Goal: Task Accomplishment & Management: Complete application form

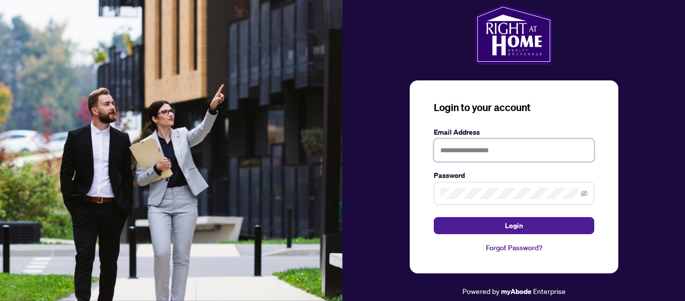
click at [465, 148] on input "text" at bounding box center [514, 149] width 161 height 23
type input "**********"
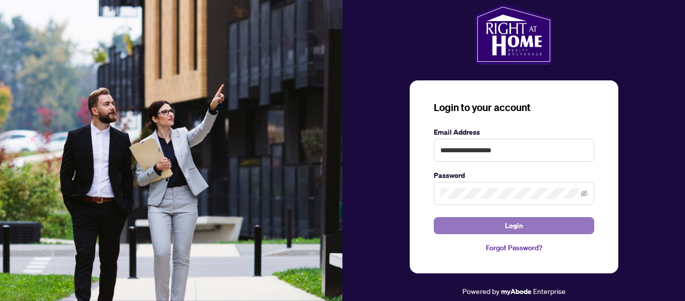
click at [521, 229] on span "Login" at bounding box center [514, 225] width 18 height 16
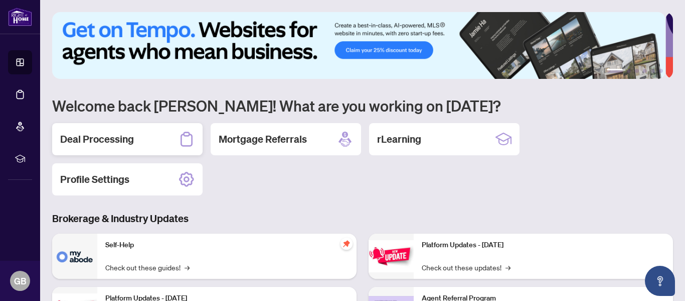
click at [102, 139] on h2 "Deal Processing" at bounding box center [97, 139] width 74 height 14
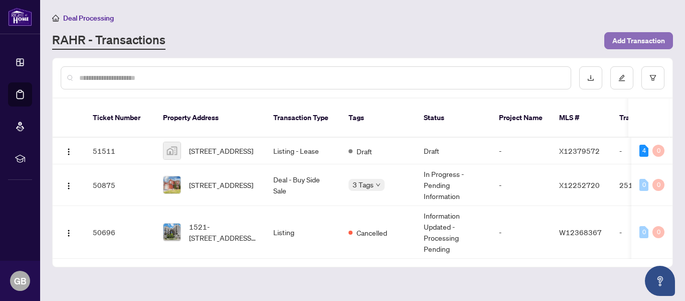
click at [629, 41] on span "Add Transaction" at bounding box center [639, 41] width 53 height 16
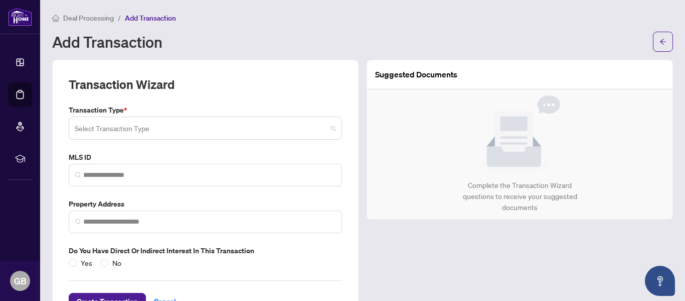
click at [324, 127] on span at bounding box center [205, 127] width 261 height 19
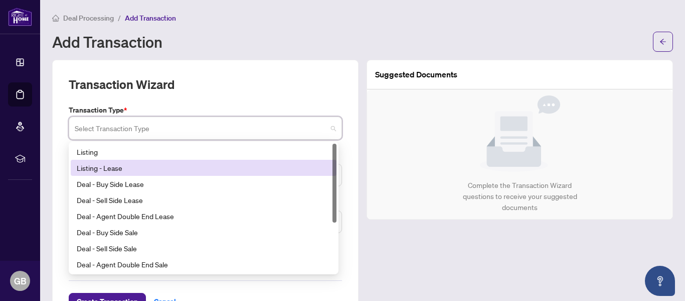
drag, startPoint x: 332, startPoint y: 162, endPoint x: 332, endPoint y: 168, distance: 6.0
click at [332, 168] on div "Listing - Lease" at bounding box center [204, 168] width 266 height 16
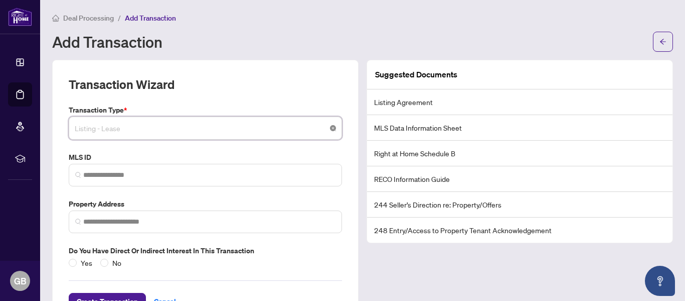
click at [331, 131] on div "Listing - Lease 13 14 15 Listing Listing - Lease Deal - Buy Side Lease Deal - S…" at bounding box center [205, 127] width 273 height 23
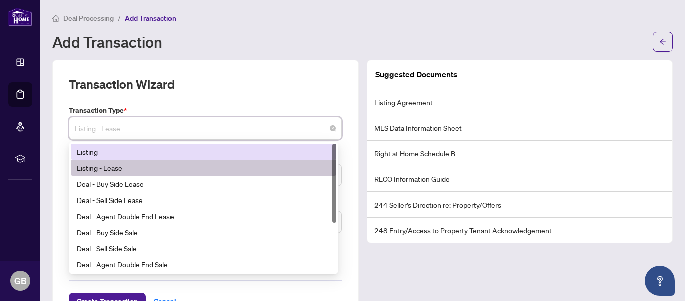
drag, startPoint x: 335, startPoint y: 163, endPoint x: 327, endPoint y: 151, distance: 13.8
click at [327, 151] on div "Listing Listing - Lease Deal - Buy Side Lease Deal - Sell Side Lease Deal - Age…" at bounding box center [204, 207] width 266 height 128
click at [93, 151] on div "Listing" at bounding box center [204, 151] width 254 height 11
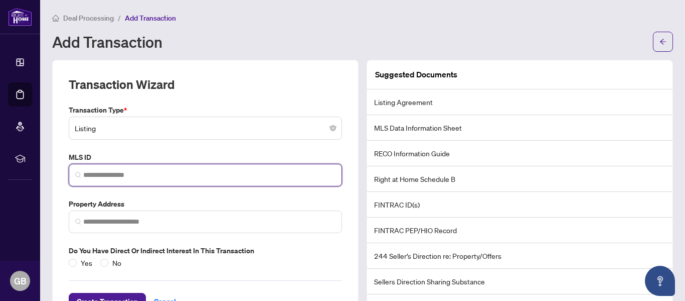
paste input "*********"
type input "*********"
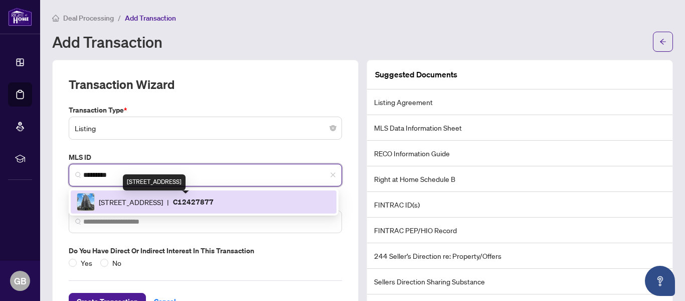
click at [163, 204] on span "[STREET_ADDRESS]" at bounding box center [131, 201] width 64 height 11
type input "**********"
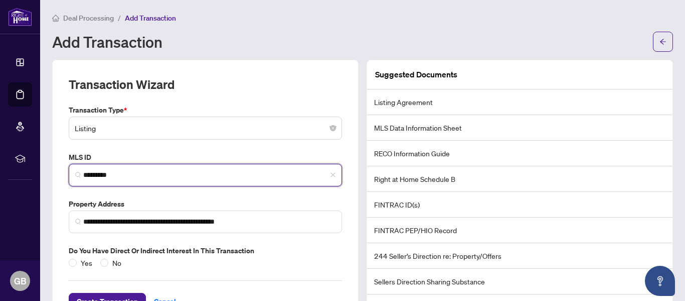
type input "*********"
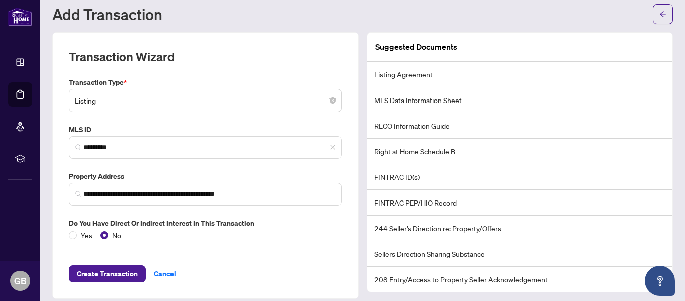
scroll to position [38, 0]
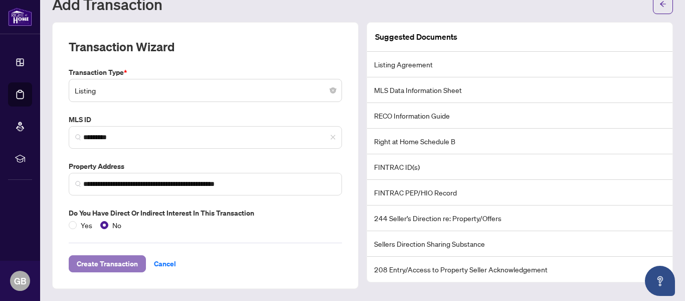
click at [110, 257] on span "Create Transaction" at bounding box center [107, 263] width 61 height 16
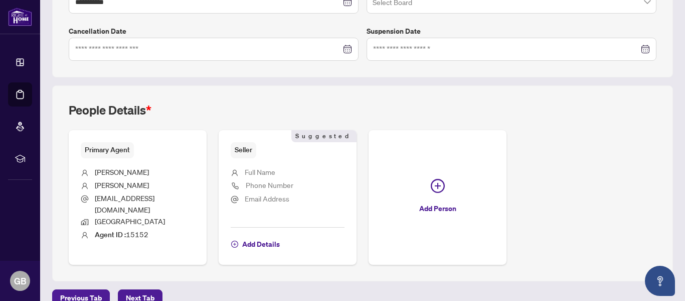
scroll to position [306, 0]
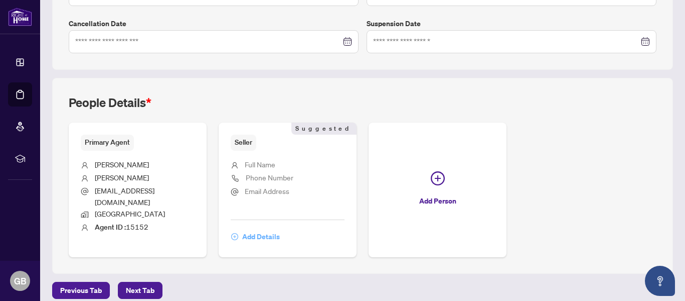
click at [258, 228] on span "Add Details" at bounding box center [261, 236] width 38 height 16
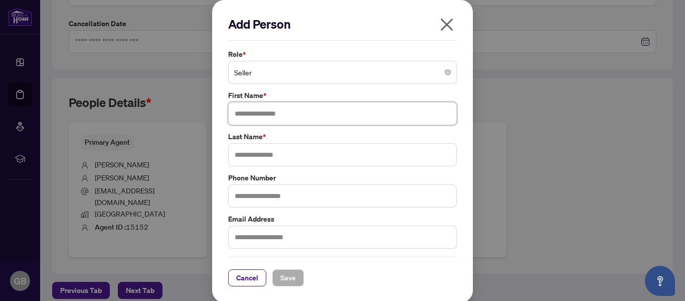
click at [284, 115] on input "text" at bounding box center [342, 113] width 229 height 23
type input "****"
click at [260, 154] on input "text" at bounding box center [342, 154] width 229 height 23
type input "*"
type input "*****"
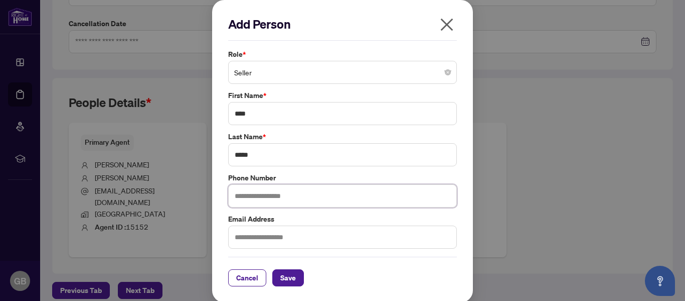
click at [247, 198] on input "text" at bounding box center [342, 195] width 229 height 23
click at [240, 232] on input "text" at bounding box center [342, 236] width 229 height 23
type input "**********"
click at [264, 206] on input "text" at bounding box center [342, 195] width 229 height 23
type input "**********"
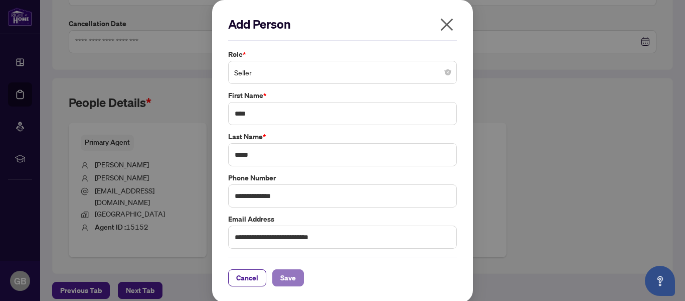
click at [275, 277] on button "Save" at bounding box center [288, 277] width 32 height 17
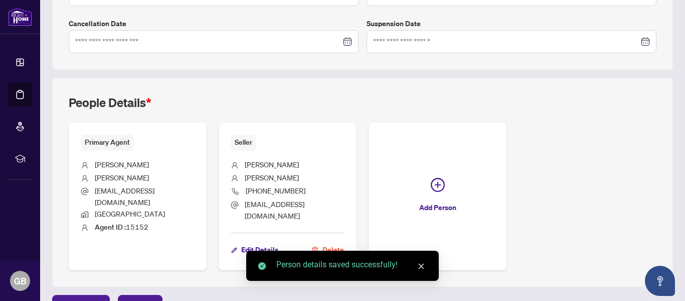
scroll to position [319, 0]
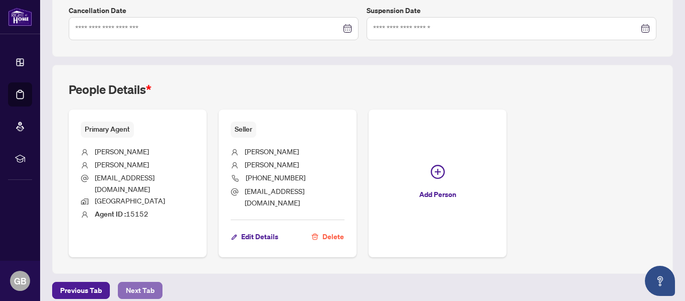
click at [131, 282] on span "Next Tab" at bounding box center [140, 290] width 29 height 16
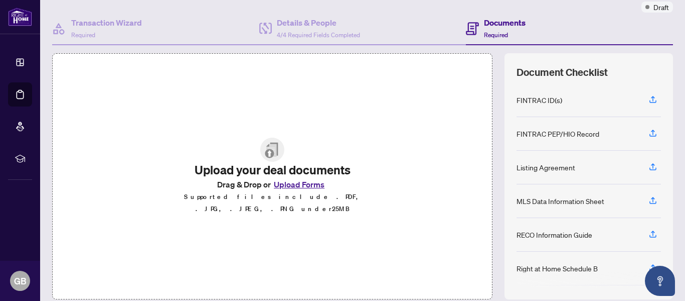
scroll to position [87, 0]
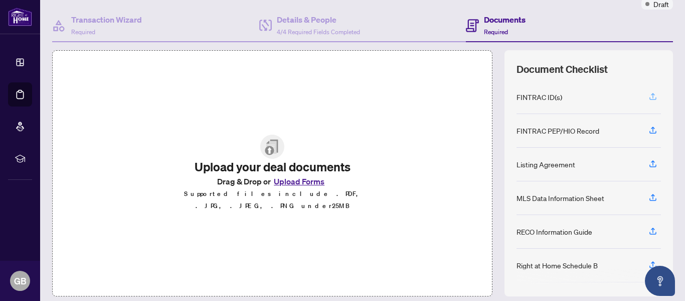
click at [649, 95] on icon "button" at bounding box center [653, 96] width 9 height 9
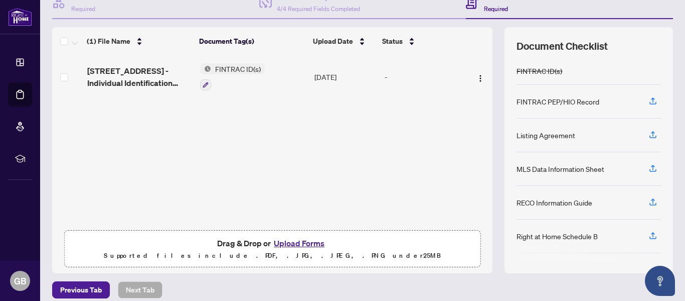
scroll to position [120, 0]
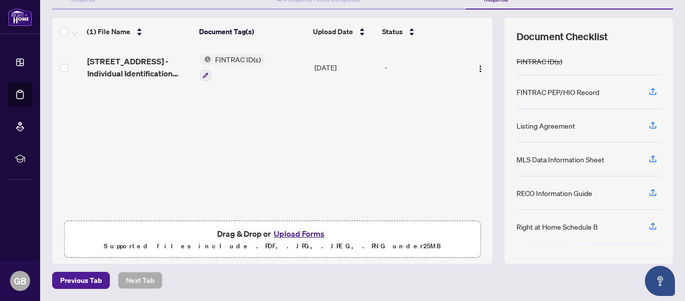
click at [568, 125] on div "Listing Agreement" at bounding box center [589, 126] width 144 height 34
click at [539, 124] on div "Listing Agreement" at bounding box center [546, 125] width 59 height 11
click at [649, 122] on icon "button" at bounding box center [653, 124] width 9 height 9
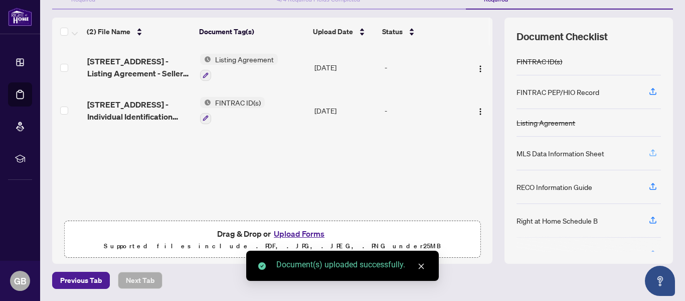
click at [649, 153] on icon "button" at bounding box center [653, 152] width 9 height 9
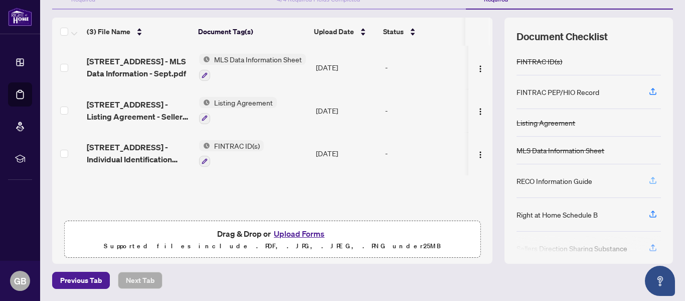
click at [651, 178] on icon "button" at bounding box center [653, 179] width 4 height 5
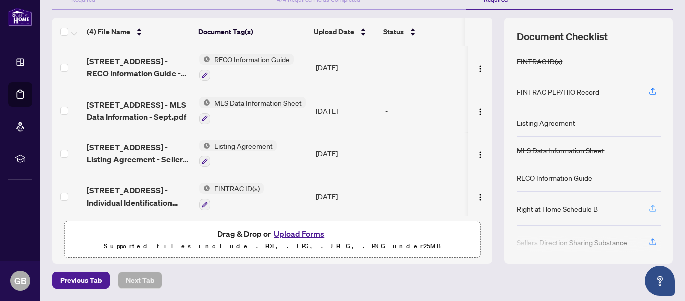
click at [649, 207] on icon "button" at bounding box center [653, 207] width 9 height 9
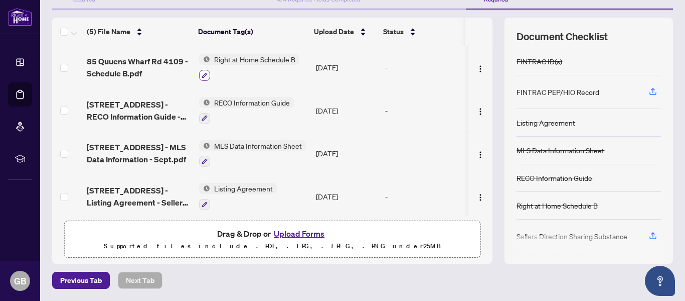
click at [199, 73] on button "button" at bounding box center [204, 75] width 11 height 11
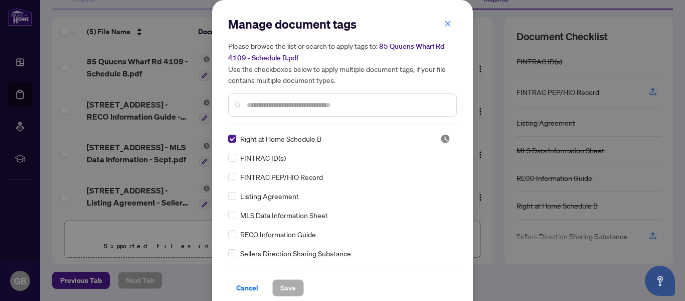
click at [403, 46] on span "85 Quuens Wharf Rd 4109 - Schedule B.pdf" at bounding box center [336, 52] width 216 height 21
click at [405, 44] on span "85 Quuens Wharf Rd 4109 - Schedule B.pdf" at bounding box center [336, 52] width 216 height 21
click at [445, 25] on icon "close" at bounding box center [448, 23] width 7 height 7
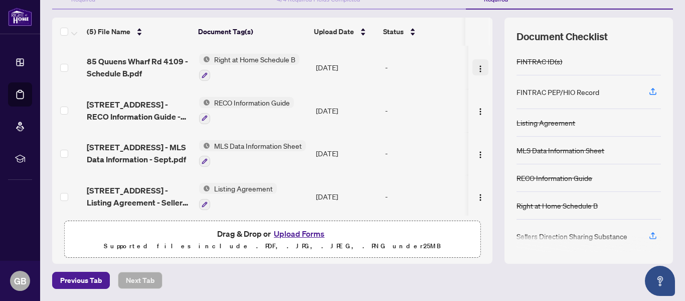
click at [477, 65] on img "button" at bounding box center [481, 69] width 8 height 8
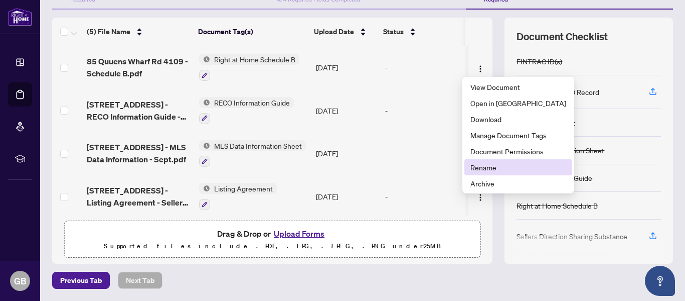
click at [483, 169] on span "Rename" at bounding box center [519, 167] width 96 height 11
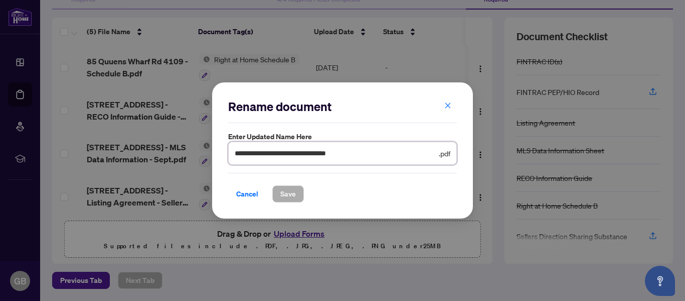
click at [257, 152] on input "**********" at bounding box center [336, 153] width 202 height 11
type input "**********"
click at [297, 190] on button "Save" at bounding box center [288, 193] width 32 height 17
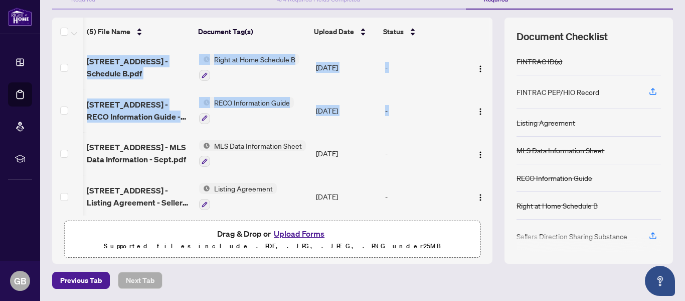
scroll to position [0, 2]
drag, startPoint x: 482, startPoint y: 108, endPoint x: 483, endPoint y: 180, distance: 71.3
click at [483, 180] on div "[STREET_ADDRESS] - Schedule B.pdf Right at Home Schedule B [DATE] - [GEOGRAPHIC…" at bounding box center [272, 131] width 441 height 170
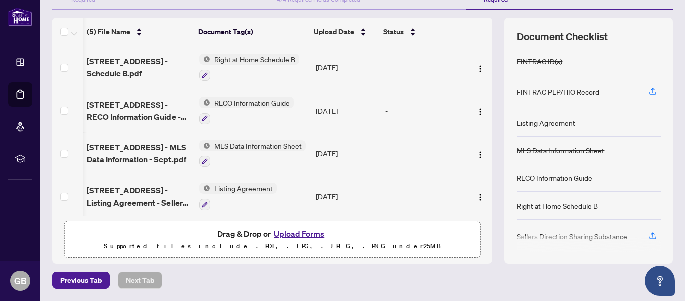
click at [466, 21] on th at bounding box center [478, 32] width 25 height 28
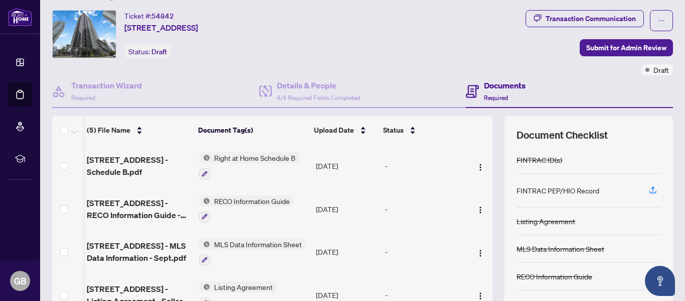
scroll to position [18, 0]
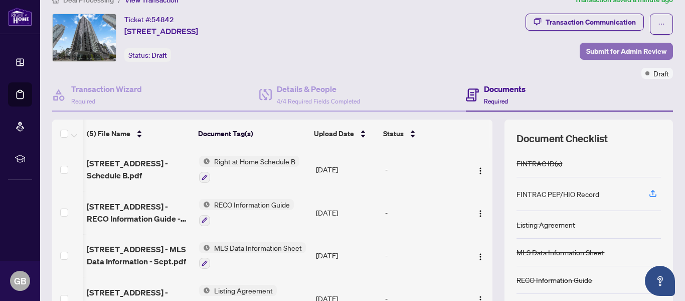
click at [590, 49] on span "Submit for Admin Review" at bounding box center [627, 51] width 80 height 16
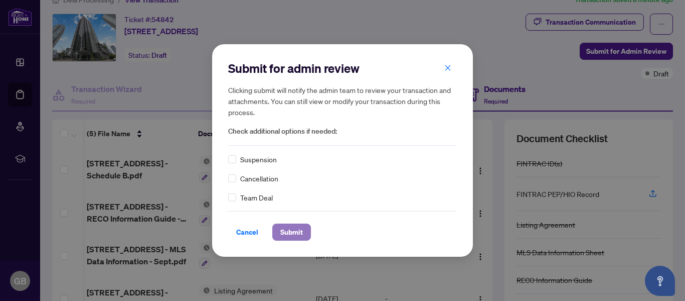
click at [292, 234] on span "Submit" at bounding box center [291, 232] width 23 height 16
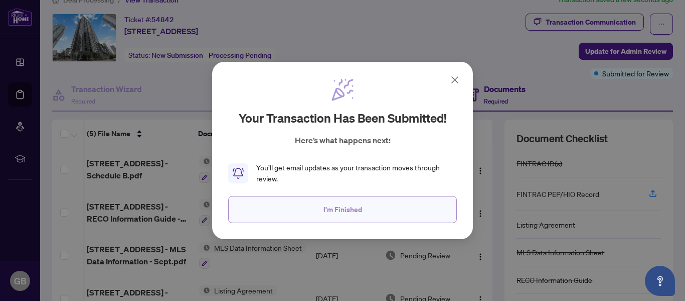
click at [360, 210] on span "I'm Finished" at bounding box center [343, 209] width 39 height 16
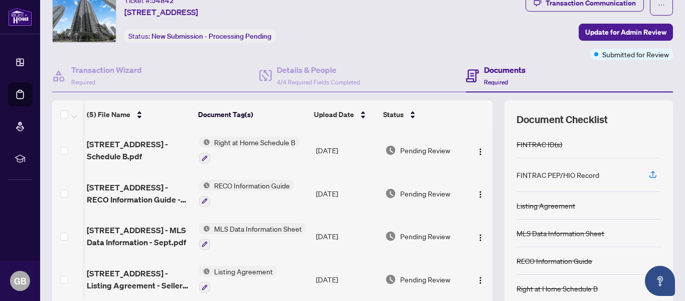
scroll to position [0, 0]
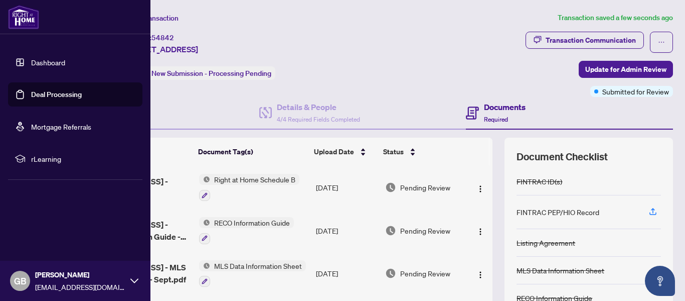
click at [37, 60] on link "Dashboard" at bounding box center [48, 62] width 34 height 9
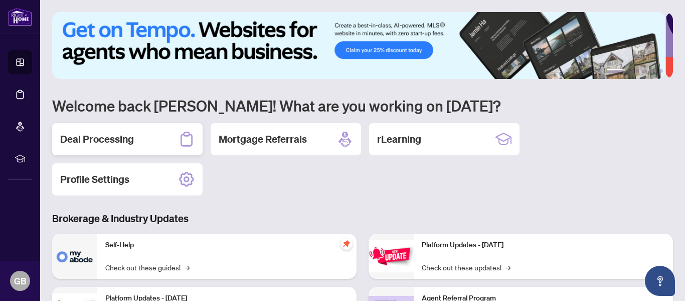
click at [113, 139] on h2 "Deal Processing" at bounding box center [97, 139] width 74 height 14
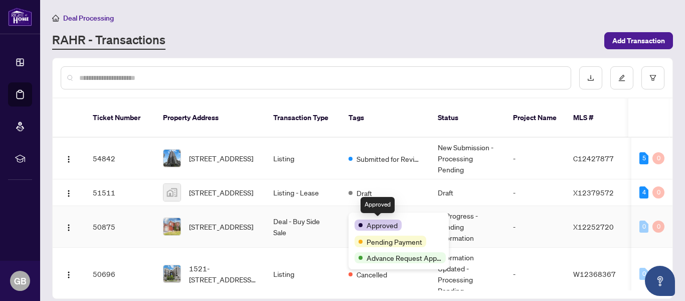
click at [357, 221] on div "Approved" at bounding box center [378, 224] width 47 height 11
click at [377, 217] on div "Approved Pending Payment Advance Request Approved" at bounding box center [399, 240] width 100 height 57
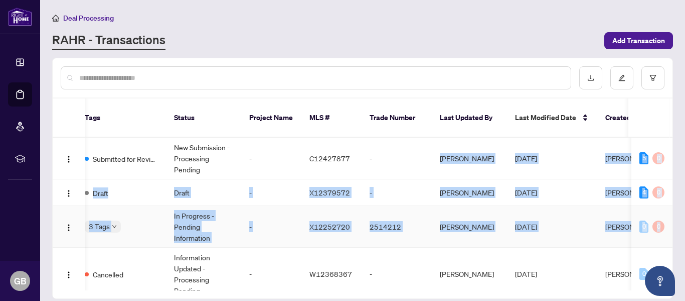
scroll to position [0, 324]
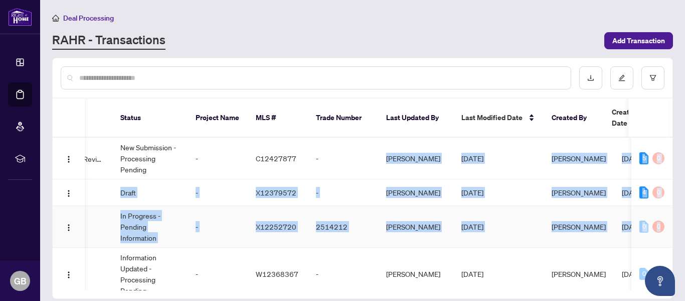
drag, startPoint x: 673, startPoint y: 161, endPoint x: 670, endPoint y: 169, distance: 8.9
click at [667, 210] on div "Ticket Number Property Address Transaction Type Tags Status Project Name MLS # …" at bounding box center [362, 178] width 621 height 241
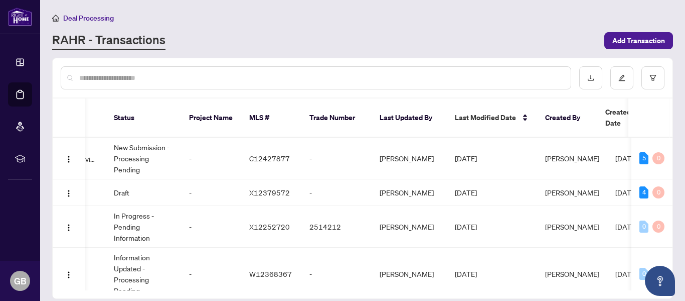
click at [457, 33] on div "RAHR - Transactions" at bounding box center [325, 41] width 546 height 18
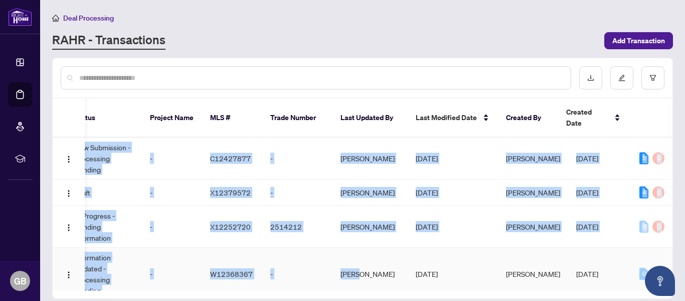
scroll to position [17, 363]
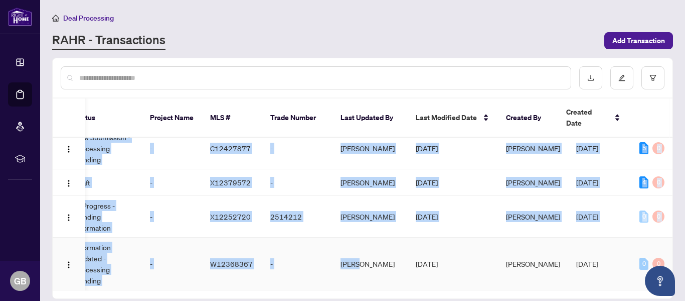
drag, startPoint x: 359, startPoint y: 275, endPoint x: 479, endPoint y: 275, distance: 119.9
click at [479, 275] on tr "50696 1521-[STREET_ADDRESS][PERSON_NAME] Listing Cancelled Information Updated …" at bounding box center [184, 263] width 990 height 53
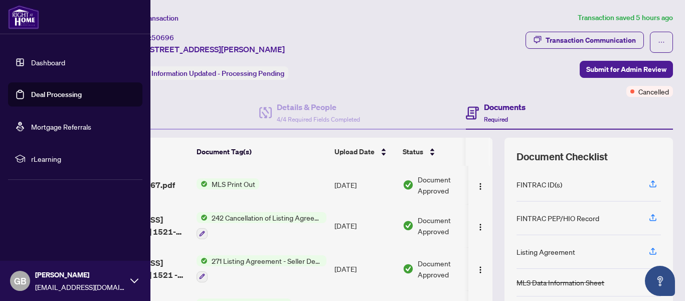
click at [36, 64] on link "Dashboard" at bounding box center [48, 62] width 34 height 9
